Goal: Information Seeking & Learning: Learn about a topic

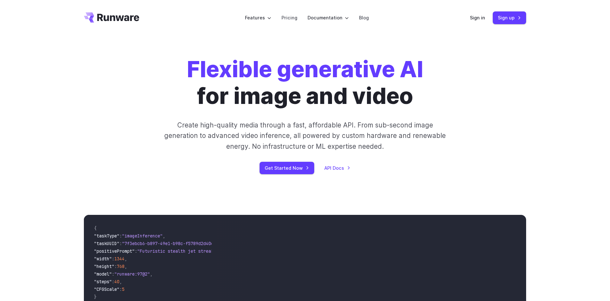
click at [503, 44] on div "Flexible generative AI for image and video Create high-quality media through a …" at bounding box center [305, 115] width 610 height 159
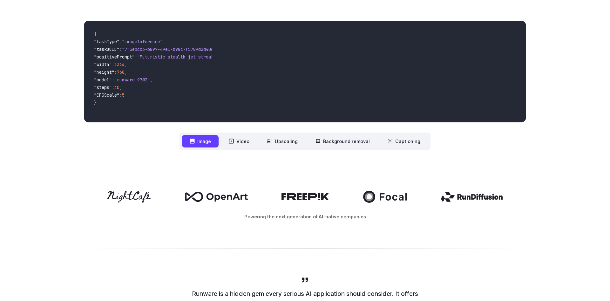
scroll to position [108, 0]
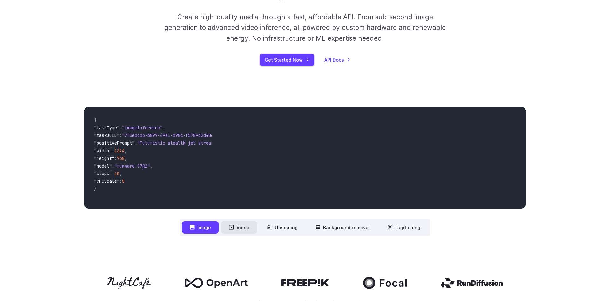
click at [242, 225] on button "Video" at bounding box center [239, 227] width 36 height 12
click at [283, 227] on button "Upscaling" at bounding box center [283, 227] width 46 height 12
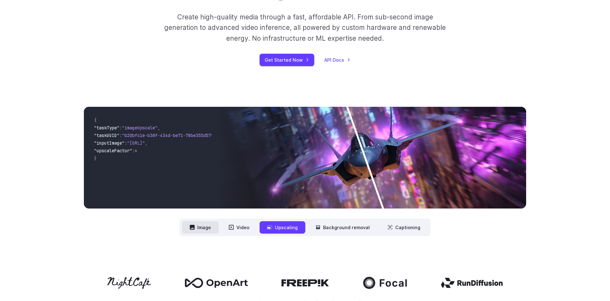
click at [200, 227] on button "Image" at bounding box center [200, 227] width 37 height 12
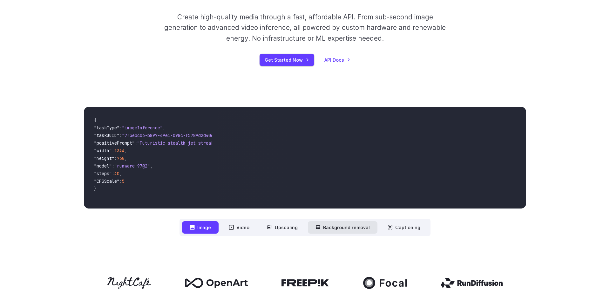
click at [335, 228] on button "Background removal" at bounding box center [343, 227] width 70 height 12
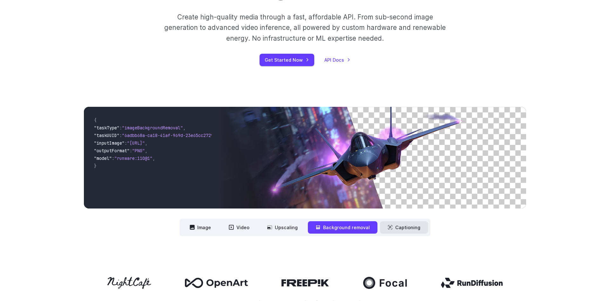
click at [395, 226] on button "Captioning" at bounding box center [404, 227] width 48 height 12
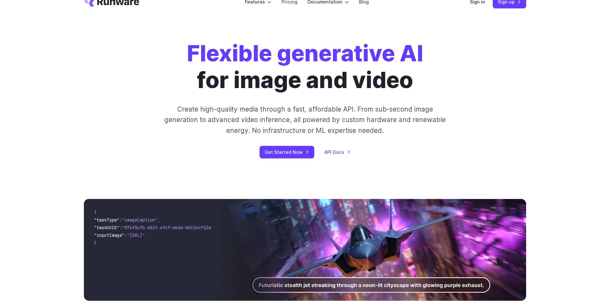
scroll to position [0, 0]
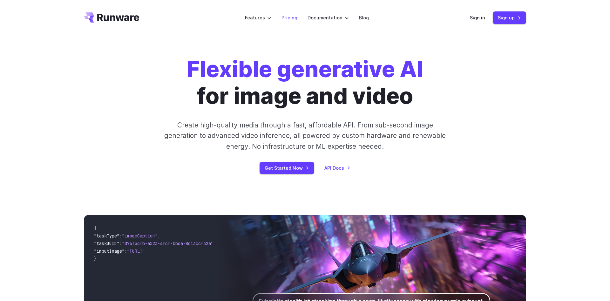
click at [289, 21] on link "Pricing" at bounding box center [290, 17] width 16 height 7
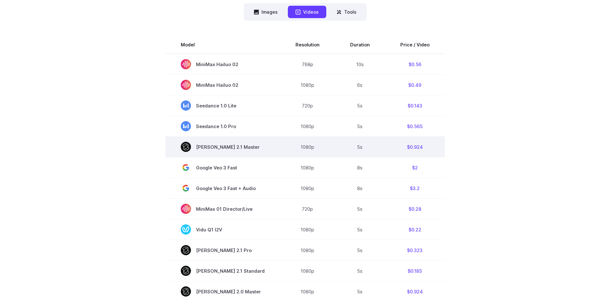
scroll to position [216, 0]
